Goal: Navigation & Orientation: Find specific page/section

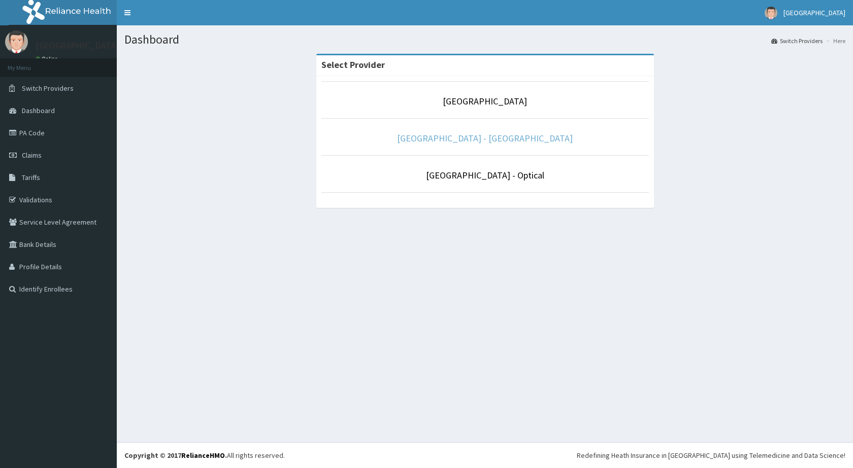
click at [489, 141] on link "[GEOGRAPHIC_DATA] - [GEOGRAPHIC_DATA]" at bounding box center [485, 138] width 176 height 12
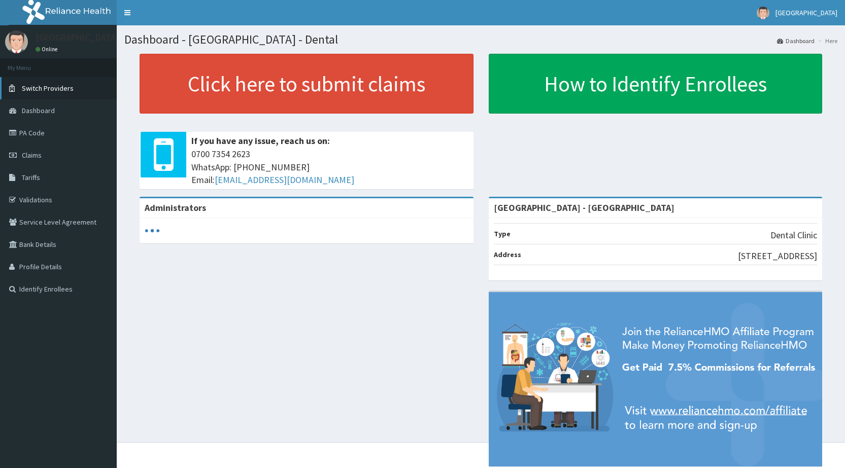
click at [34, 87] on span "Switch Providers" at bounding box center [48, 88] width 52 height 9
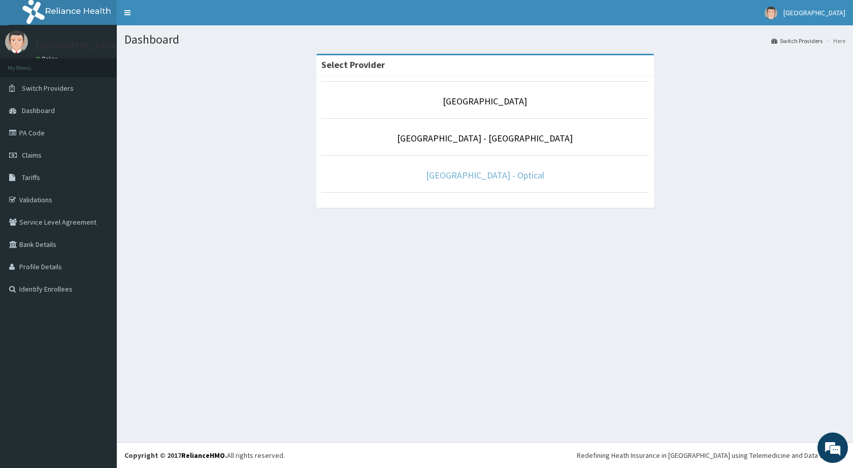
click at [452, 177] on link "[GEOGRAPHIC_DATA] - Optical" at bounding box center [485, 176] width 118 height 12
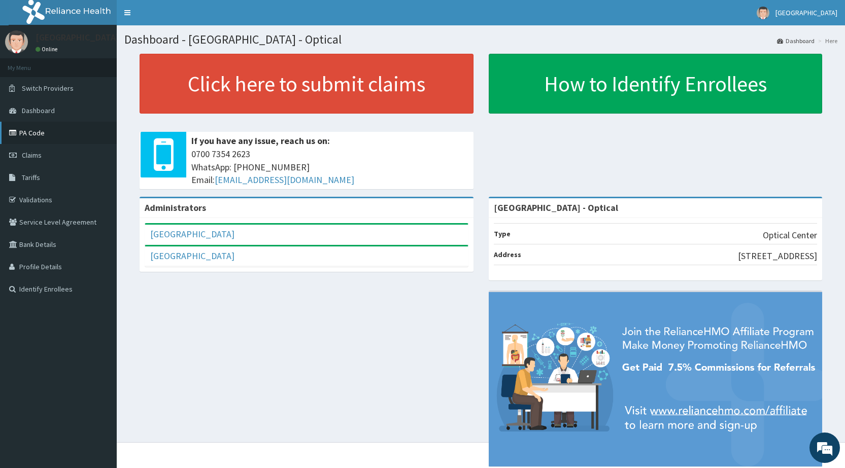
click at [35, 131] on link "PA Code" at bounding box center [58, 133] width 117 height 22
